Goal: Transaction & Acquisition: Purchase product/service

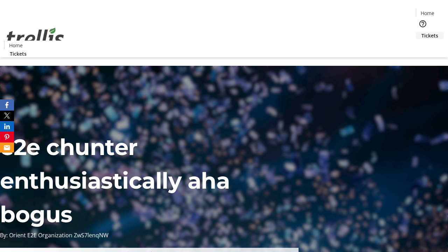
click at [421, 32] on span "Tickets" at bounding box center [429, 35] width 17 height 7
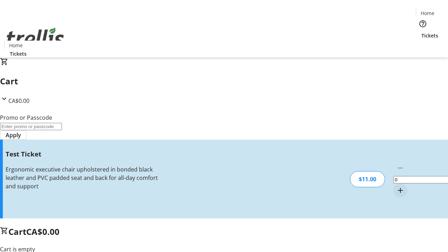
click at [396, 186] on mat-icon "Increment by one" at bounding box center [400, 190] width 8 height 8
type input "1"
type input "UNLOCK"
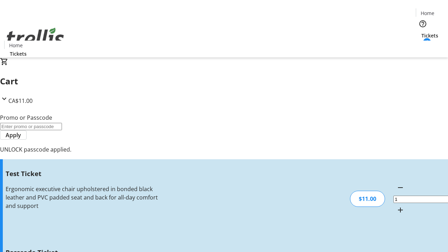
type input "5"
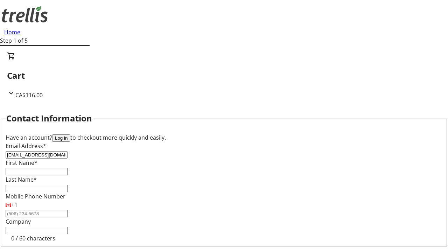
type input "[EMAIL_ADDRESS][DOMAIN_NAME]"
type input "Shaylee"
type input "Ledner"
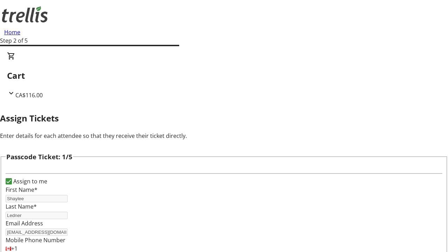
type input "[PERSON_NAME]"
type input "Breitenberg"
type input "Monte"
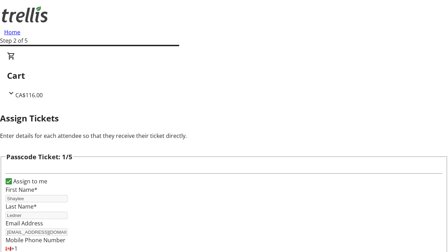
scroll to position [681, 0]
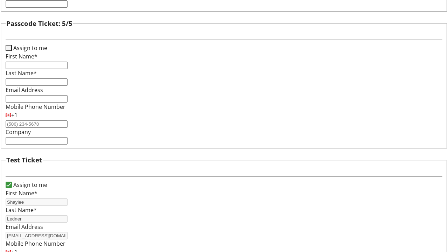
type input "[PERSON_NAME]"
click at [12, 51] on input "Assign to me" at bounding box center [9, 48] width 6 height 6
checkbox input "true"
type input "Shaylee"
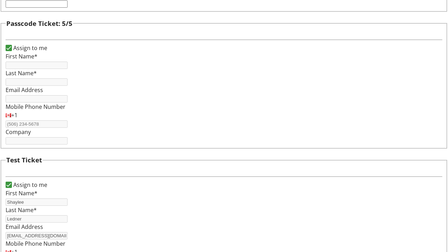
type input "Ledner"
type input "[EMAIL_ADDRESS][DOMAIN_NAME]"
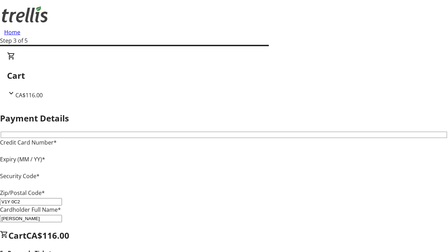
type input "V1Y 0C2"
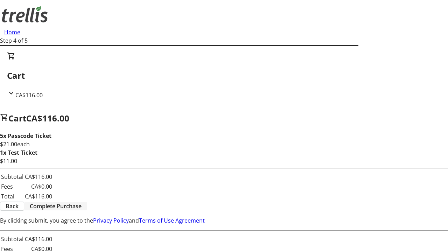
click at [82, 207] on span "Complete Purchase" at bounding box center [56, 206] width 52 height 8
